Goal: Information Seeking & Learning: Check status

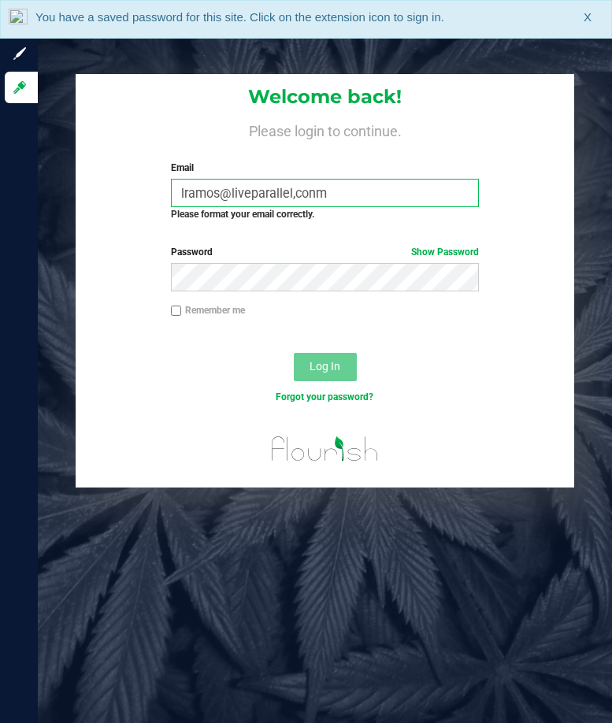
click at [364, 198] on input "lramos@liveparallel,conm" at bounding box center [325, 193] width 309 height 28
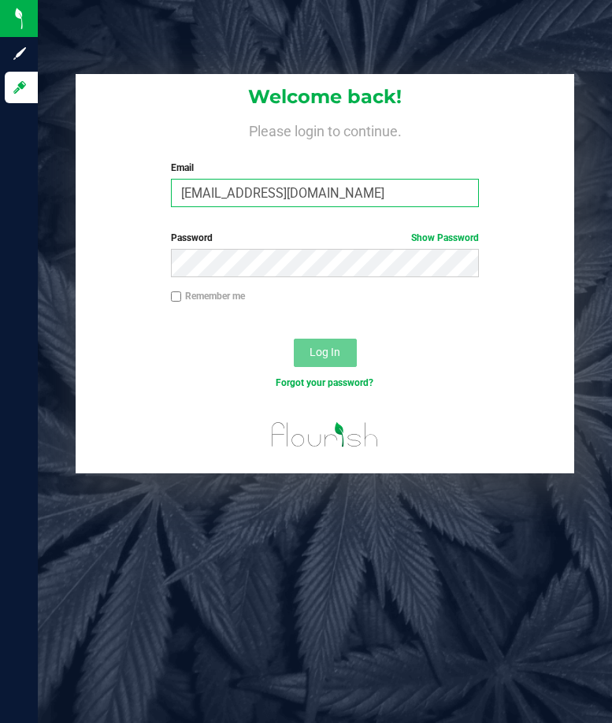
type input "[EMAIL_ADDRESS][DOMAIN_NAME]"
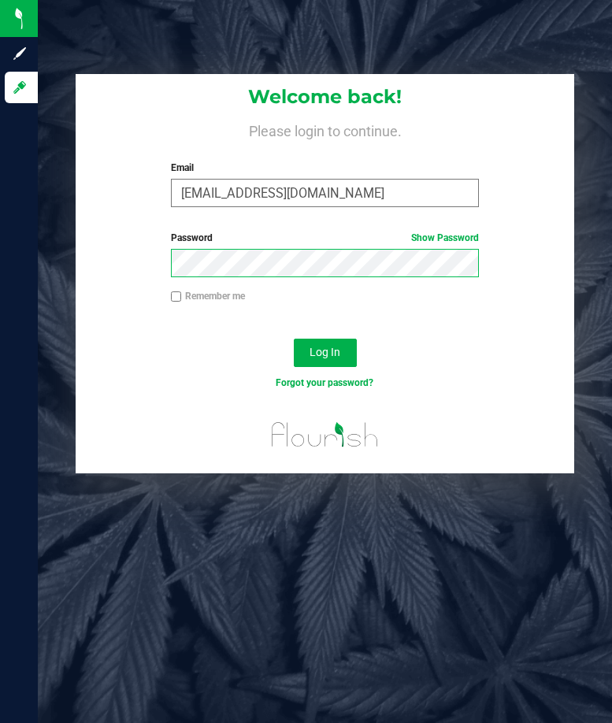
click at [294, 339] on button "Log In" at bounding box center [325, 353] width 63 height 28
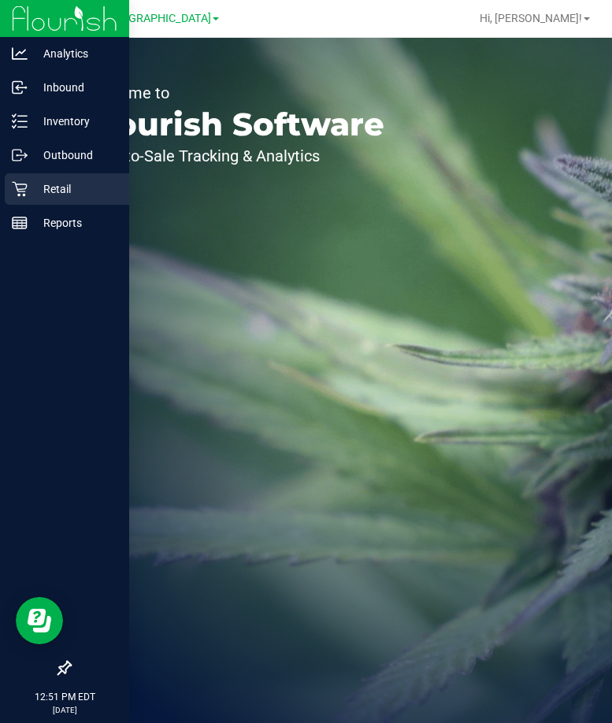
click at [28, 193] on p "Retail" at bounding box center [75, 188] width 94 height 19
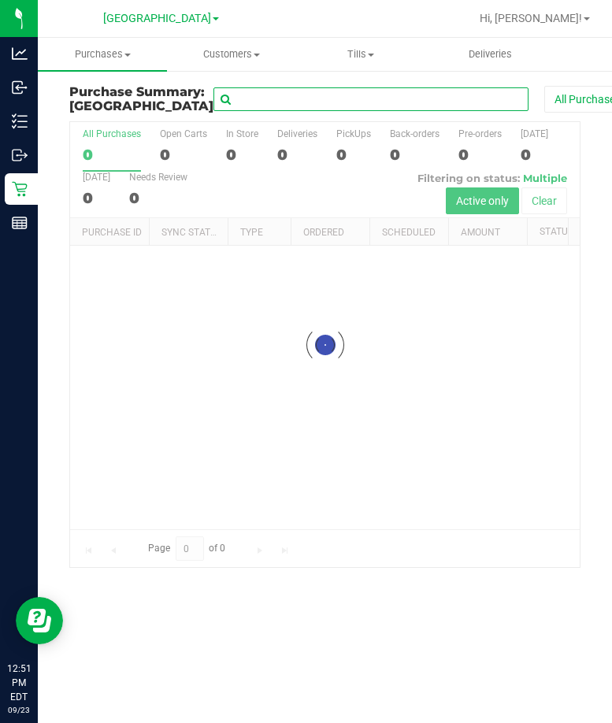
click at [258, 101] on input "text" at bounding box center [370, 99] width 315 height 24
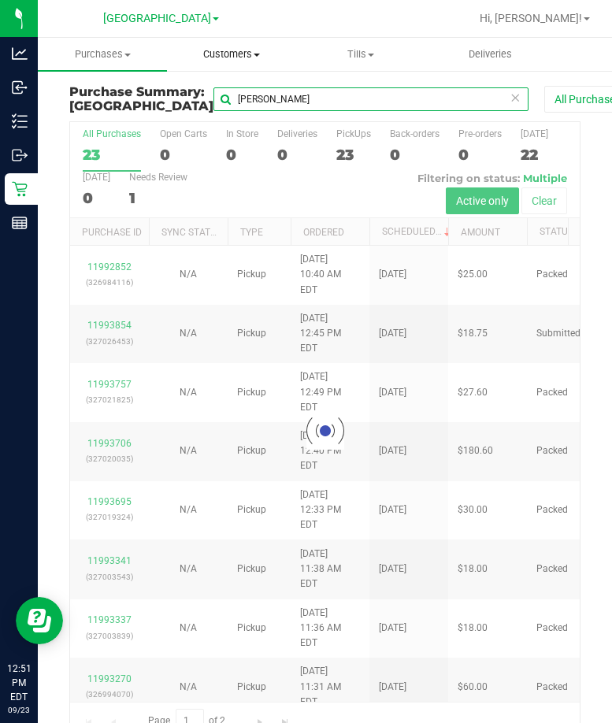
type input "[PERSON_NAME]"
click at [226, 59] on span "Customers" at bounding box center [232, 54] width 128 height 14
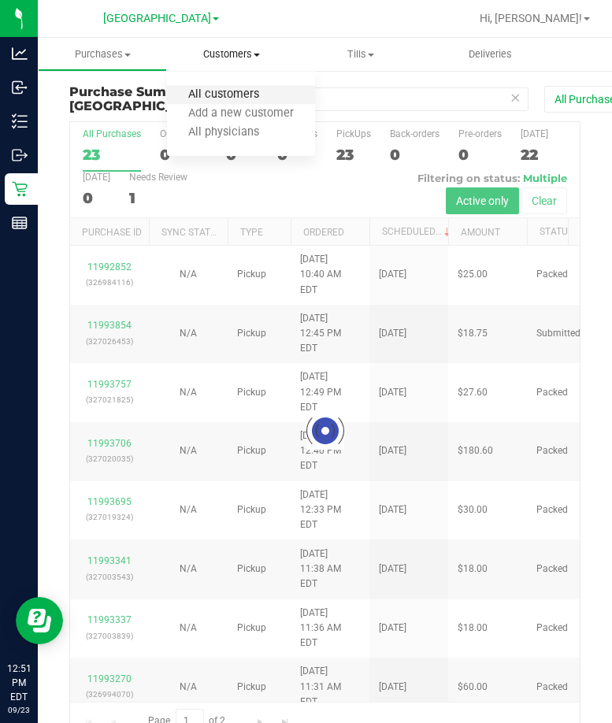
click at [180, 93] on span "All customers" at bounding box center [223, 94] width 113 height 13
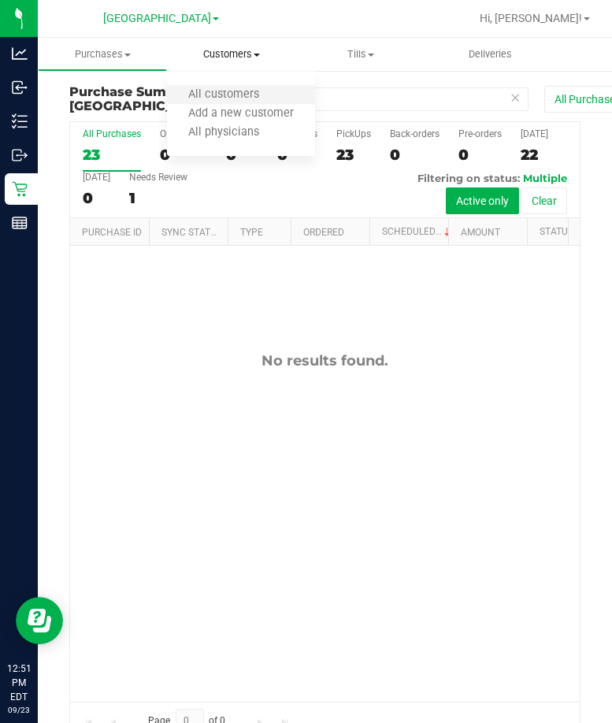
click at [201, 86] on li "All customers" at bounding box center [241, 95] width 148 height 19
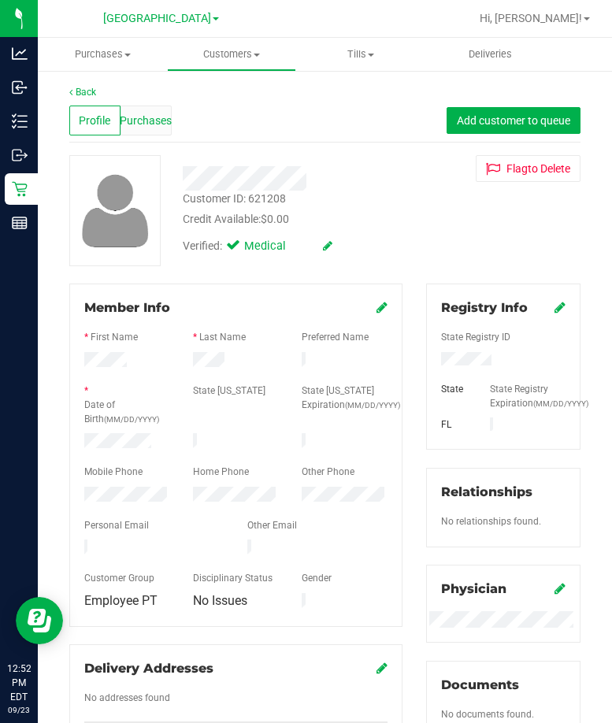
click at [126, 128] on span "Purchases" at bounding box center [146, 121] width 52 height 17
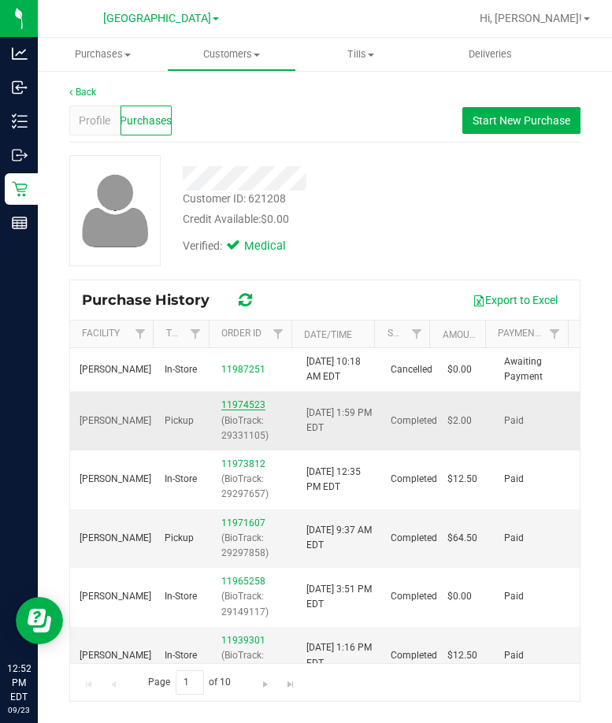
click at [231, 401] on link "11974523" at bounding box center [243, 404] width 44 height 11
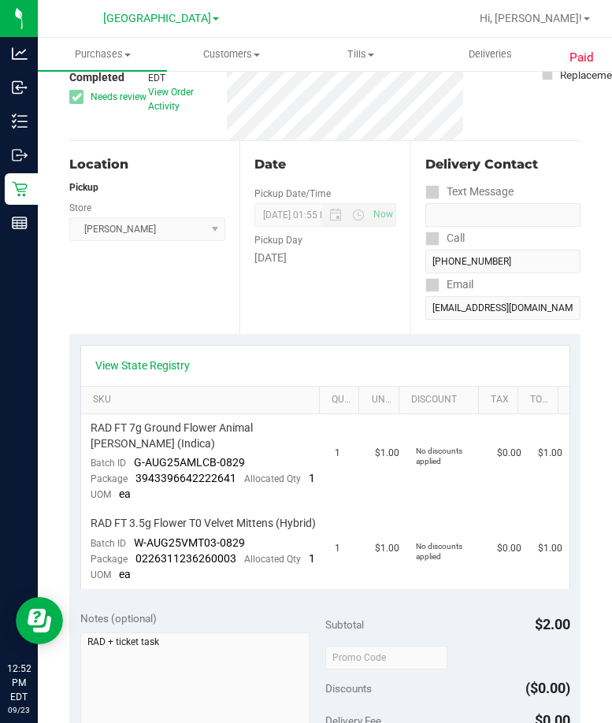
scroll to position [157, 0]
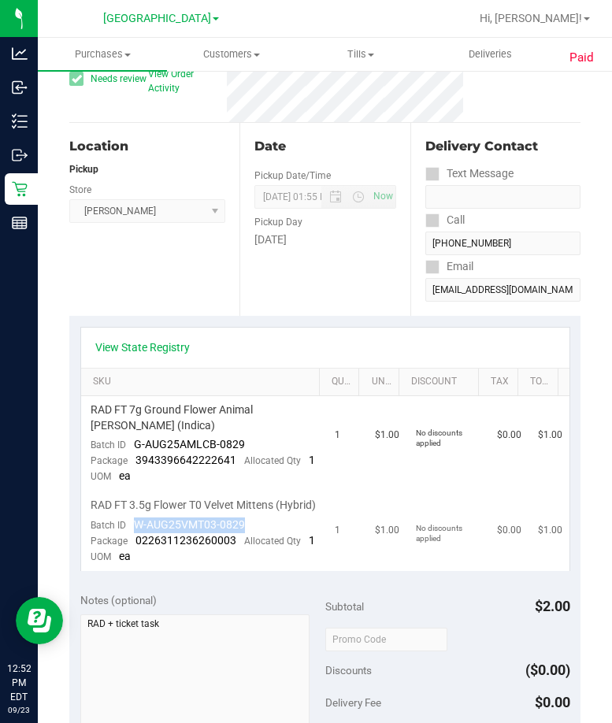
drag, startPoint x: 243, startPoint y: 553, endPoint x: 135, endPoint y: 559, distance: 108.0
click at [135, 533] on div "Batch ID W-AUG25VMT03-0829" at bounding box center [168, 525] width 154 height 16
copy span "W-AUG25VMT03-0829"
drag, startPoint x: 244, startPoint y: 442, endPoint x: 135, endPoint y: 444, distance: 108.7
click at [135, 444] on td "RAD FT 7g Ground Flower Animal [PERSON_NAME] (Indica) Batch ID G-AUG25AMLCB-082…" at bounding box center [203, 443] width 244 height 95
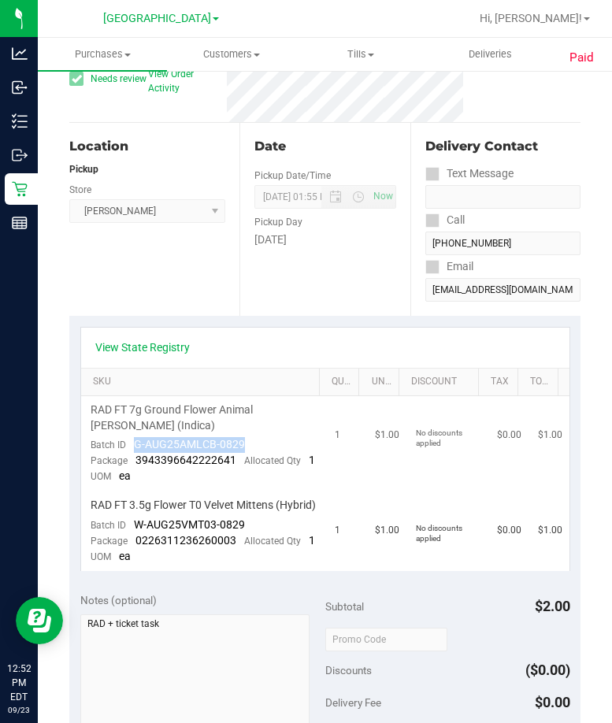
copy span "G-AUG25AMLCB-0829"
drag, startPoint x: 205, startPoint y: 294, endPoint x: 110, endPoint y: 255, distance: 102.3
click at [205, 294] on div "Location Pickup Store [PERSON_NAME] Select Store [PERSON_NAME][GEOGRAPHIC_DATA]…" at bounding box center [154, 219] width 170 height 193
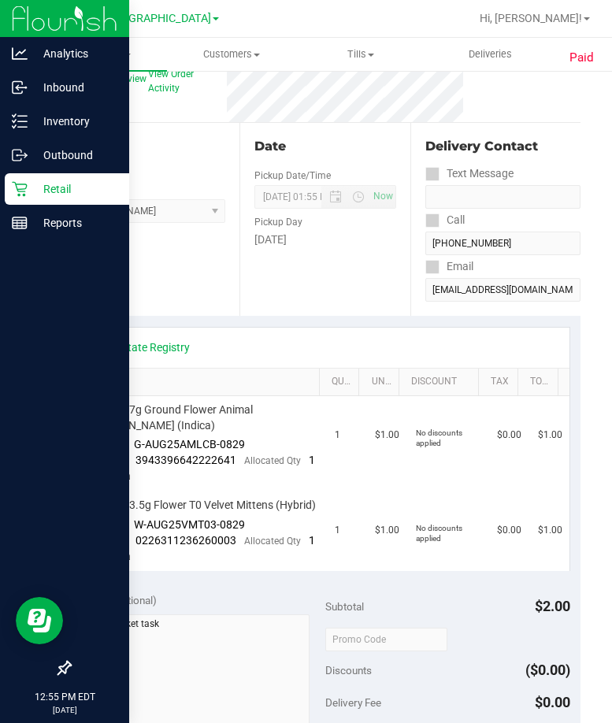
click at [37, 188] on p "Retail" at bounding box center [75, 188] width 94 height 19
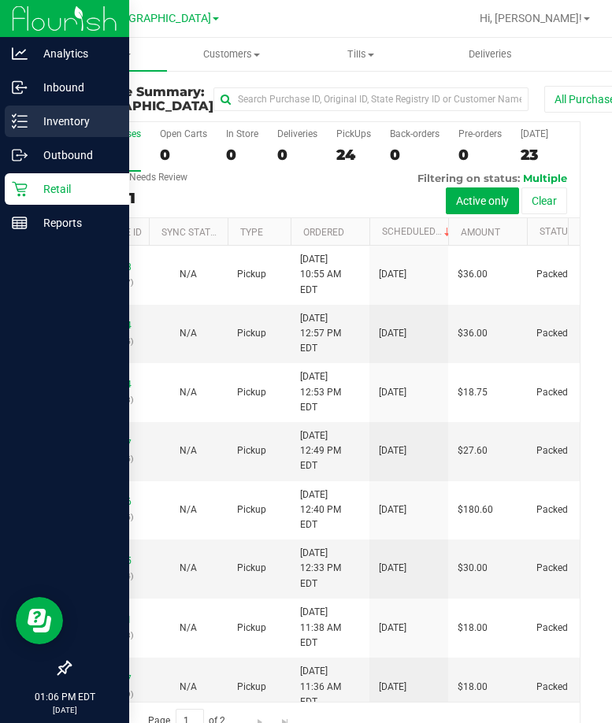
click at [29, 128] on p "Inventory" at bounding box center [75, 121] width 94 height 19
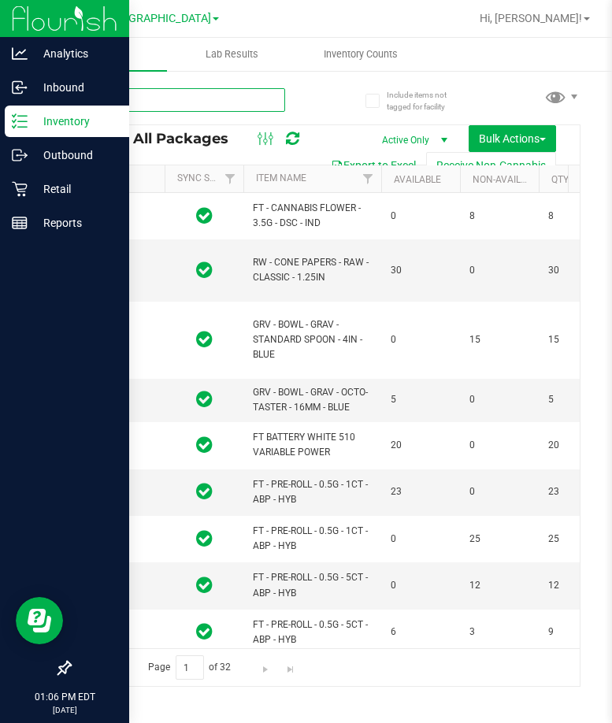
drag, startPoint x: 208, startPoint y: 105, endPoint x: 202, endPoint y: 83, distance: 23.5
click at [208, 105] on input "text" at bounding box center [177, 100] width 216 height 24
type input "t12"
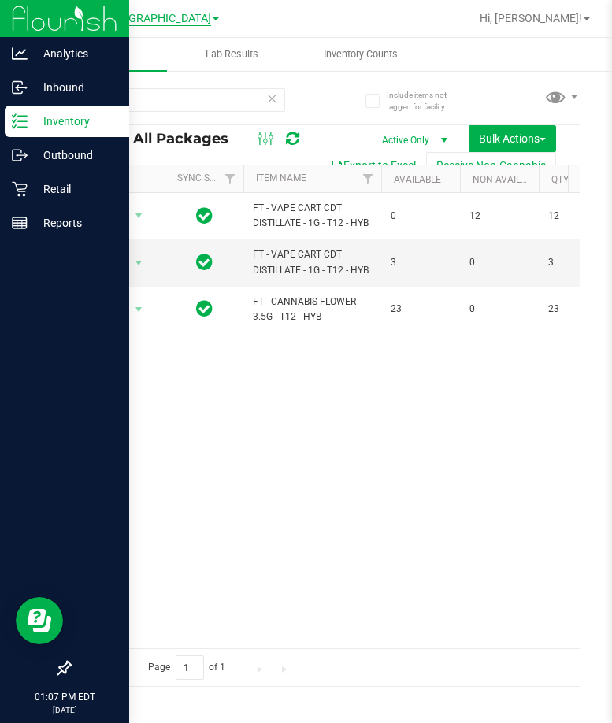
click at [152, 19] on span "[GEOGRAPHIC_DATA]" at bounding box center [157, 19] width 108 height 14
click at [102, 57] on link "[PERSON_NAME]" at bounding box center [161, 55] width 230 height 21
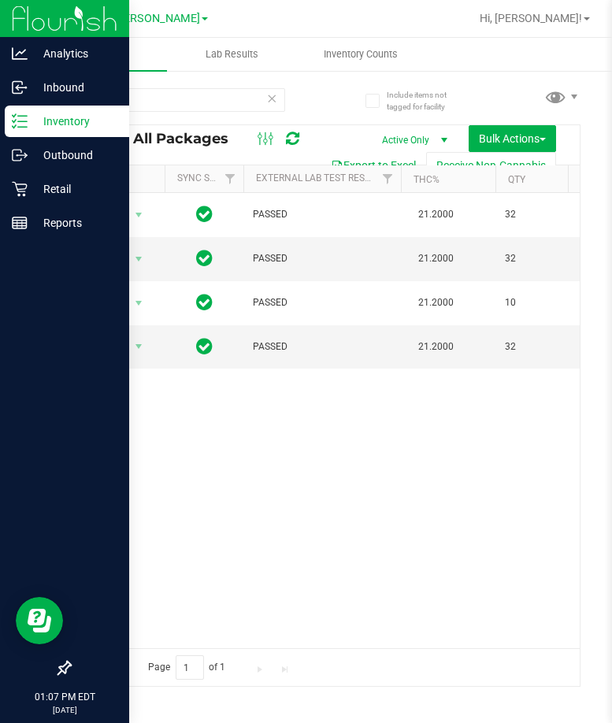
click at [285, 525] on div "Action Action Edit attributes Global inventory Locate package Package audit log…" at bounding box center [324, 420] width 509 height 455
click at [31, 194] on p "Retail" at bounding box center [75, 188] width 94 height 19
